Goal: Task Accomplishment & Management: Manage account settings

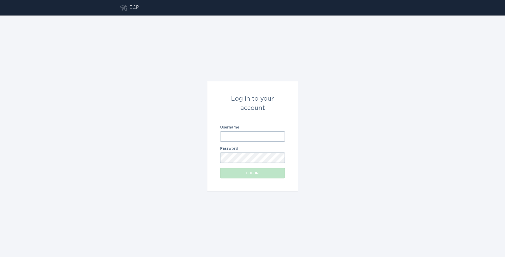
type input "[EMAIL_ADDRESS][DOMAIN_NAME]"
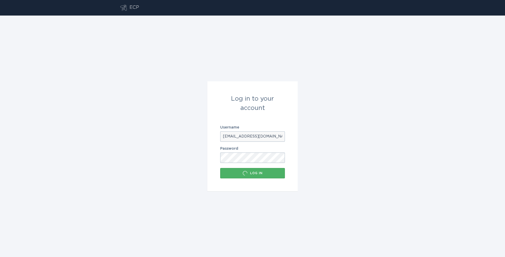
click at [253, 173] on div "Log in" at bounding box center [252, 173] width 59 height 5
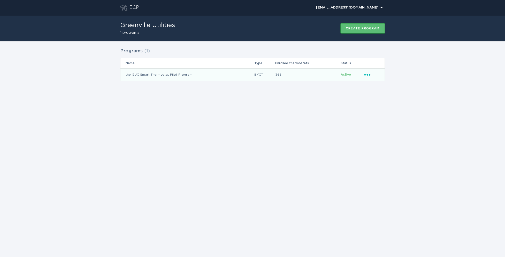
click at [145, 74] on td "the GUC Smart Thermostat Pilot Program" at bounding box center [187, 74] width 134 height 12
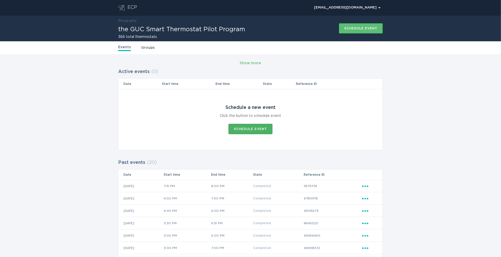
click at [249, 130] on div "Schedule event" at bounding box center [250, 129] width 33 height 3
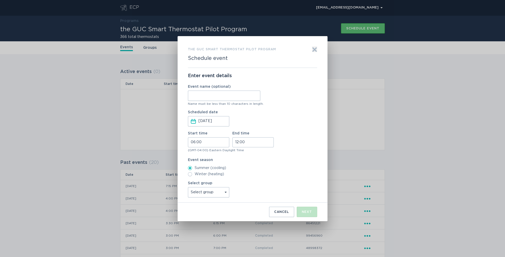
click at [217, 95] on input "Event name (optional)" at bounding box center [224, 96] width 72 height 10
type input "[DATE]"
click at [205, 142] on input "06:00" at bounding box center [208, 142] width 41 height 10
click at [194, 159] on li "15" at bounding box center [195, 159] width 14 height 6
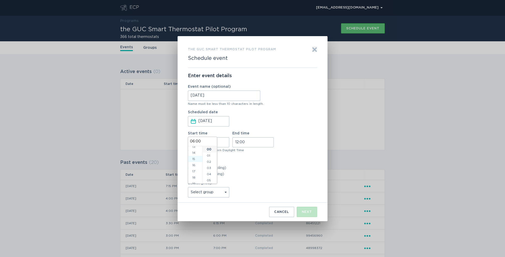
type input "15:00"
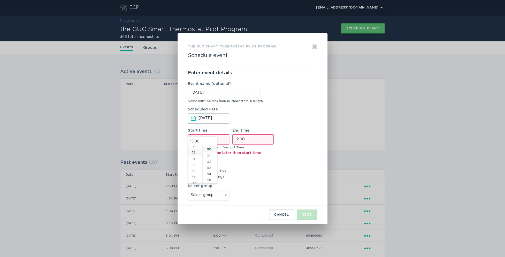
scroll to position [93, 0]
click at [264, 135] on input "12:00" at bounding box center [252, 140] width 41 height 10
click at [239, 168] on li "19" at bounding box center [239, 169] width 14 height 6
type input "19:00"
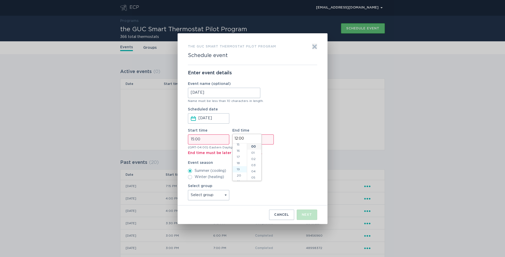
type input "19:00"
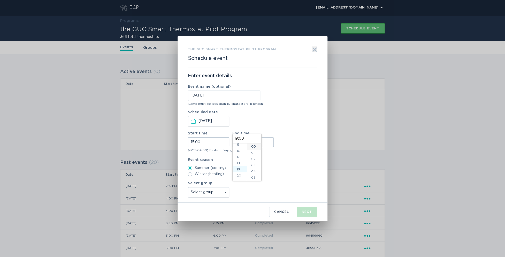
scroll to position [112, 0]
click at [287, 145] on div "Start time 15:00 End time 19:00" at bounding box center [252, 140] width 129 height 16
click at [221, 193] on select "Select group All thermostats" at bounding box center [208, 192] width 41 height 10
select select "f9c2c436cd27409abcac5ad806abf5de"
click at [188, 187] on select "Select group All thermostats" at bounding box center [208, 192] width 41 height 10
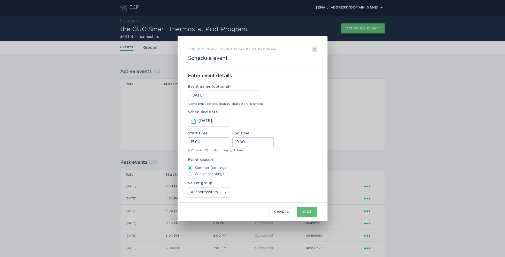
click at [253, 143] on input "19:00" at bounding box center [252, 142] width 41 height 10
click at [239, 149] on li "18" at bounding box center [239, 149] width 14 height 6
type input "18:00"
click at [287, 167] on label "Summer (cooling)" at bounding box center [252, 168] width 129 height 4
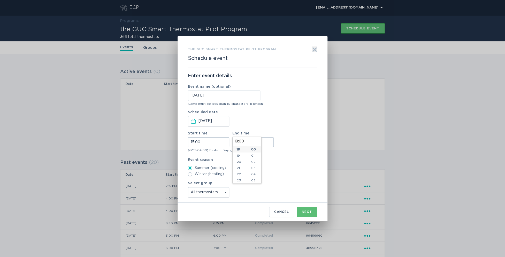
click at [192, 167] on input "Summer (cooling)" at bounding box center [190, 168] width 4 height 4
click at [304, 211] on div "Next" at bounding box center [307, 212] width 10 height 3
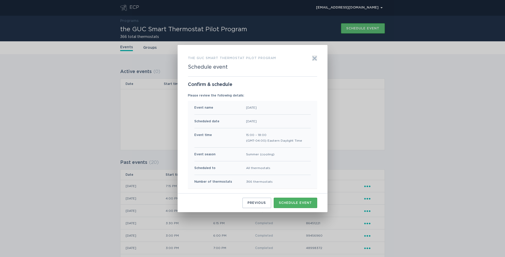
click at [293, 204] on div "Schedule event" at bounding box center [295, 202] width 33 height 3
